Goal: Ask a question

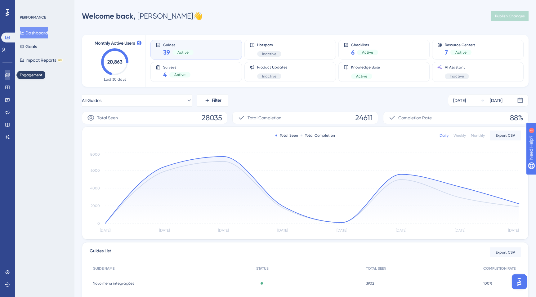
click at [5, 76] on icon at bounding box center [7, 75] width 5 height 5
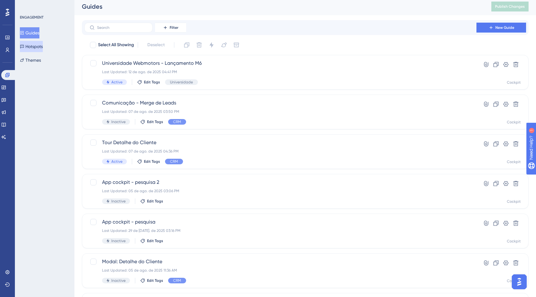
scroll to position [2, 0]
click at [4, 91] on link at bounding box center [3, 88] width 5 height 10
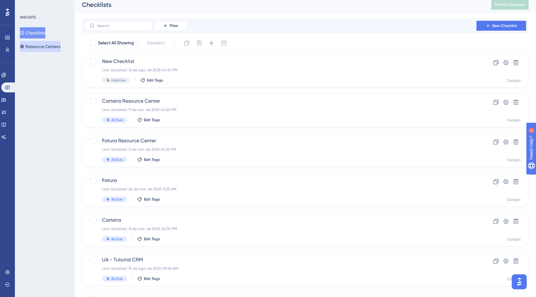
scroll to position [3, 0]
click at [6, 77] on icon at bounding box center [3, 75] width 5 height 5
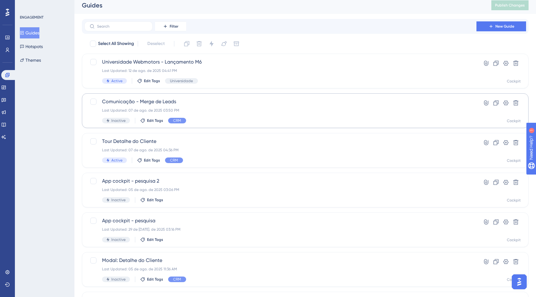
scroll to position [4, 0]
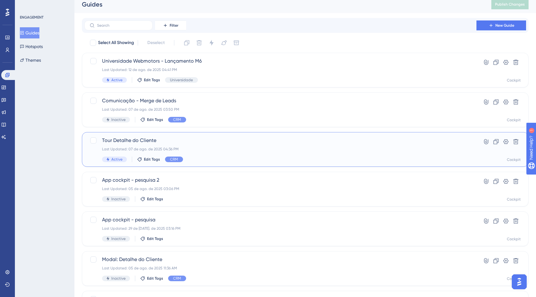
click at [213, 148] on div "Last Updated: 07 de ago. de 2025 04:36 PM" at bounding box center [280, 149] width 357 height 5
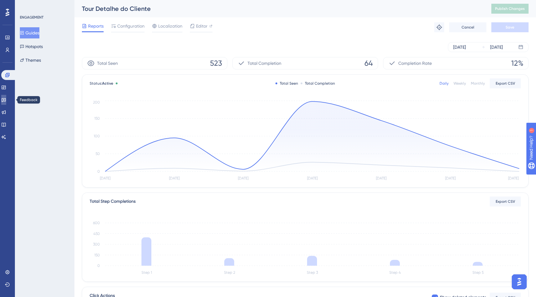
click at [6, 104] on link at bounding box center [3, 100] width 5 height 10
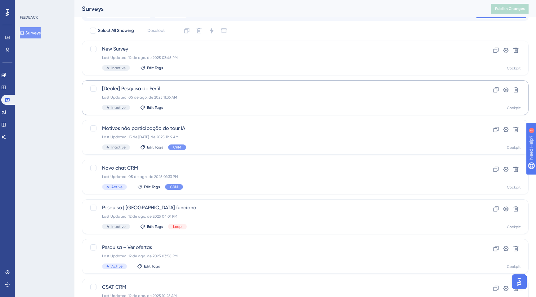
scroll to position [23, 0]
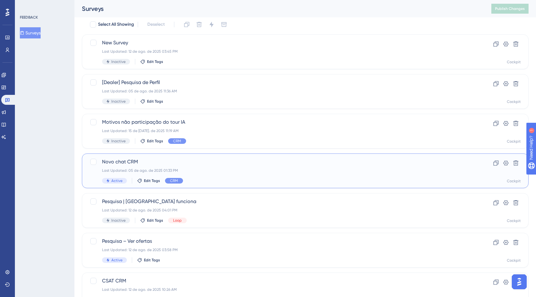
click at [217, 157] on div "Novo chat CRM Last Updated: 05 de ago. de 2025 01:33 PM Active Edit Tags CRM Cl…" at bounding box center [305, 171] width 447 height 35
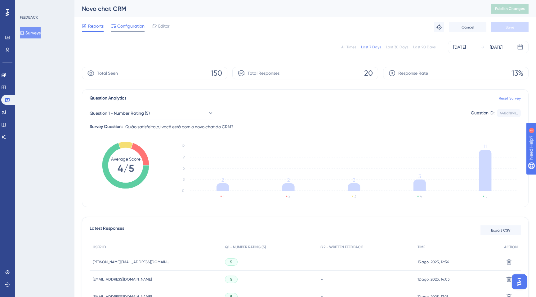
click at [125, 29] on span "Configuration" at bounding box center [130, 25] width 27 height 7
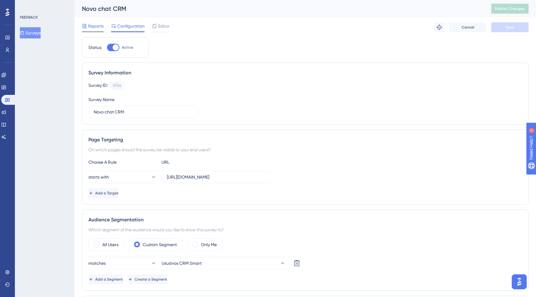
click at [93, 29] on span "Reports" at bounding box center [96, 25] width 16 height 7
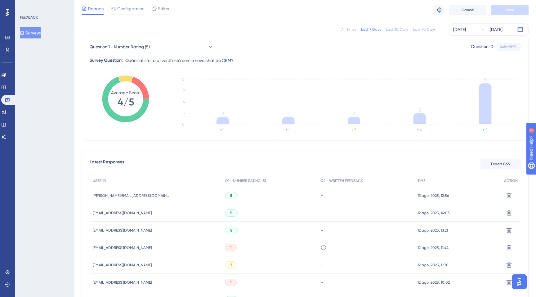
scroll to position [67, 0]
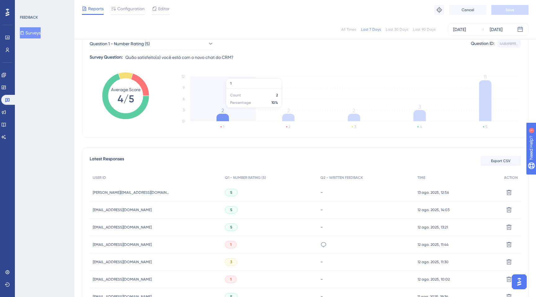
click at [211, 111] on icon "1 2 3 4 5 0 3 6 9 12 2 2 2 3 11" at bounding box center [345, 102] width 352 height 62
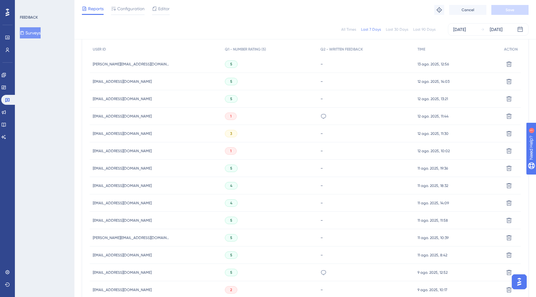
scroll to position [196, 0]
drag, startPoint x: 184, startPoint y: 155, endPoint x: 350, endPoint y: 151, distance: 166.7
click at [0, 0] on div "[EMAIL_ADDRESS][DOMAIN_NAME] [EMAIL_ADDRESS][DOMAIN_NAME] 1 - 12 ago. 2025, 10:…" at bounding box center [0, 0] width 0 height 0
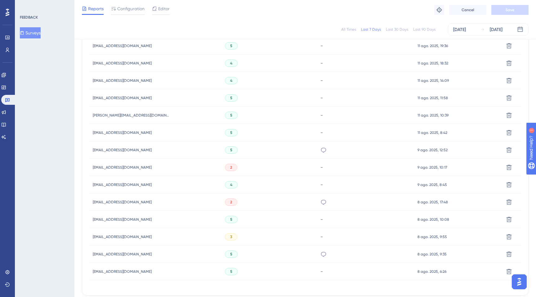
scroll to position [325, 0]
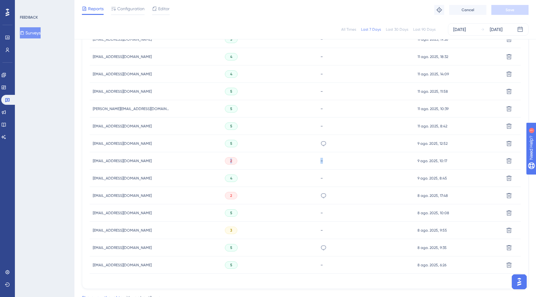
drag, startPoint x: 238, startPoint y: 159, endPoint x: 378, endPoint y: 162, distance: 140.0
click at [0, 0] on div "[EMAIL_ADDRESS][DOMAIN_NAME] [EMAIL_ADDRESS][DOMAIN_NAME] 2 - 9 ago. 2025, 10:1…" at bounding box center [0, 0] width 0 height 0
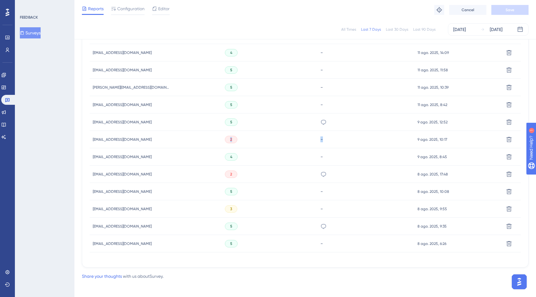
scroll to position [349, 0]
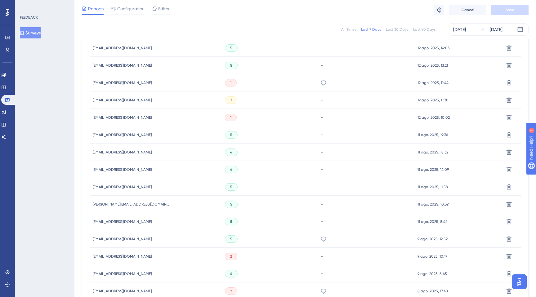
scroll to position [0, 0]
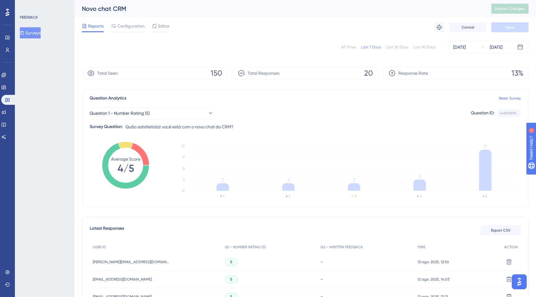
drag, startPoint x: 520, startPoint y: 289, endPoint x: 1029, endPoint y: 550, distance: 571.9
click at [520, 289] on button "Open AI Assistant Launcher" at bounding box center [519, 282] width 15 height 15
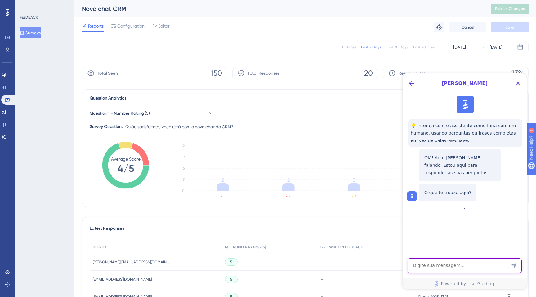
click at [500, 269] on textarea "AI Assistant Text Input" at bounding box center [465, 265] width 114 height 15
type textarea "como publicar vídeo do youtube no guide?"
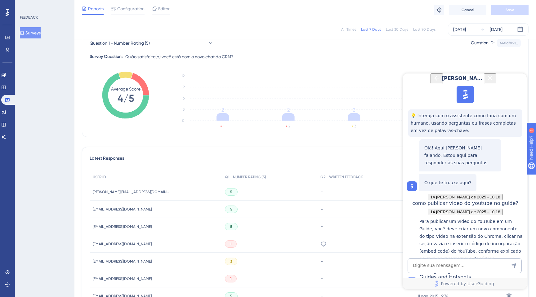
scroll to position [112, 0]
click at [447, 268] on div "Adding images/GIFs and videos into Guides and Hotspots" at bounding box center [472, 277] width 104 height 19
drag, startPoint x: 423, startPoint y: 248, endPoint x: 438, endPoint y: 246, distance: 15.3
click at [415, 289] on span "👍" at bounding box center [412, 291] width 5 height 5
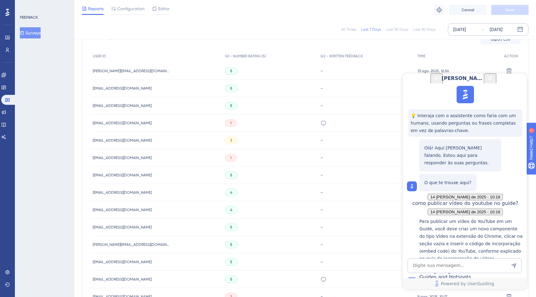
scroll to position [190, 0]
click at [492, 80] on icon "Close Button" at bounding box center [490, 78] width 4 height 4
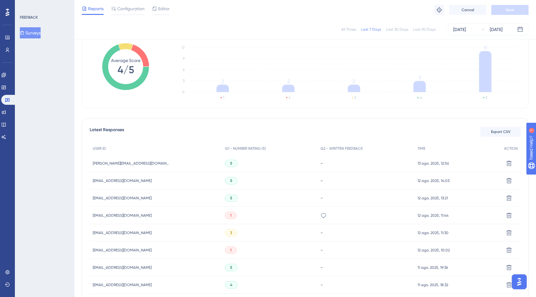
scroll to position [0, 0]
